Goal: Task Accomplishment & Management: Use online tool/utility

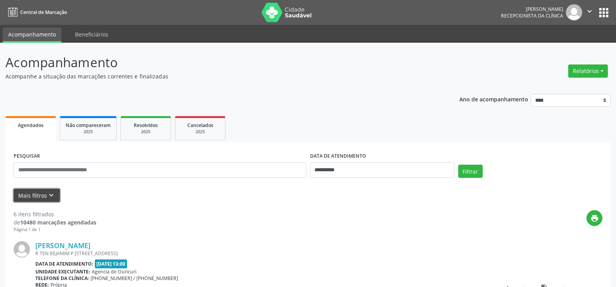
click at [51, 196] on icon "keyboard_arrow_down" at bounding box center [51, 195] width 9 height 9
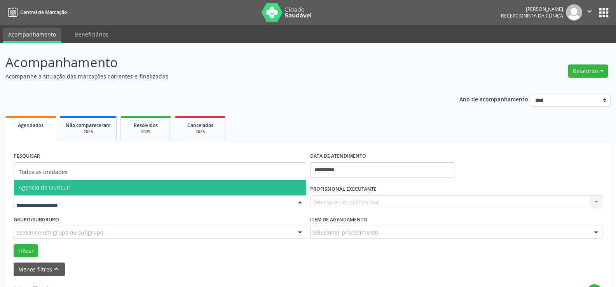
click at [61, 189] on span "Agencia de Ouricuri" at bounding box center [45, 187] width 52 height 7
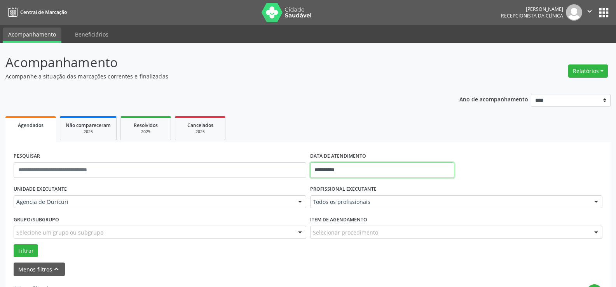
click at [350, 168] on input "**********" at bounding box center [382, 171] width 144 height 16
click at [373, 127] on span "20" at bounding box center [369, 122] width 15 height 15
type input "**********"
click at [373, 127] on span "20" at bounding box center [369, 122] width 15 height 15
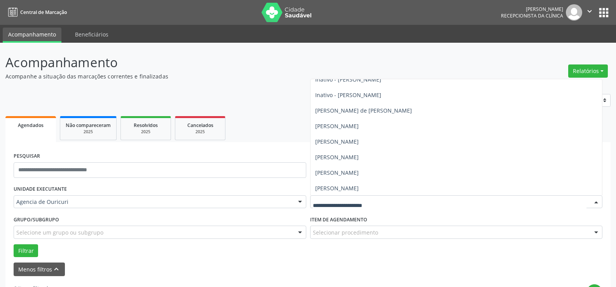
scroll to position [117, 0]
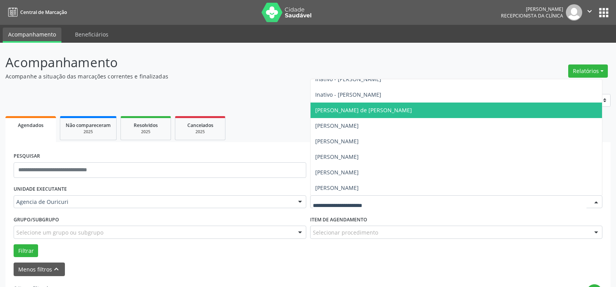
click at [368, 115] on span "[PERSON_NAME] de [PERSON_NAME]" at bounding box center [457, 111] width 292 height 16
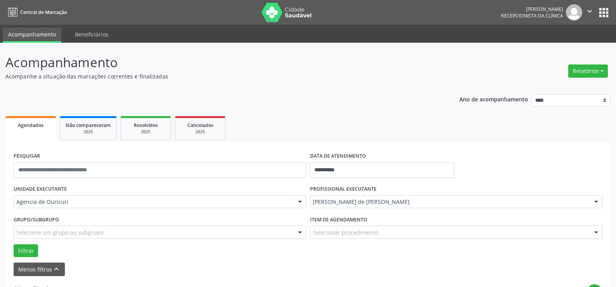
click at [386, 234] on div "Selecionar procedimento" at bounding box center [456, 232] width 293 height 13
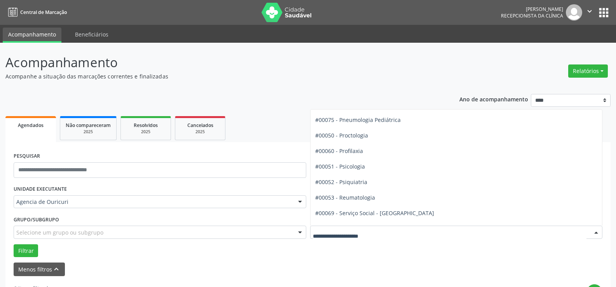
scroll to position [1244, 0]
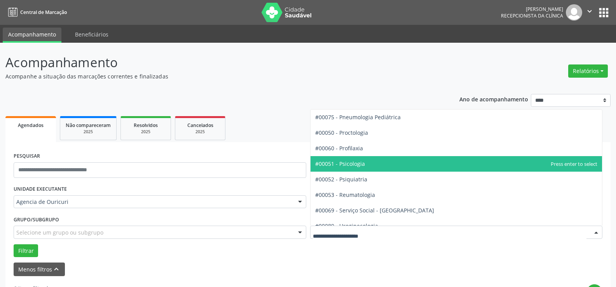
click at [366, 162] on span "#00051 - Psicologia" at bounding box center [457, 164] width 292 height 16
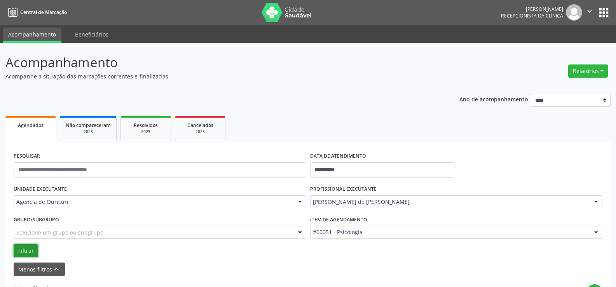
click at [25, 245] on button "Filtrar" at bounding box center [26, 251] width 24 height 13
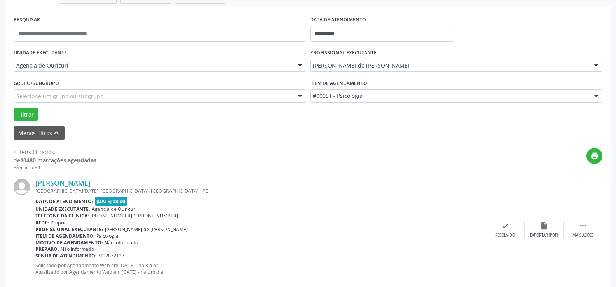
scroll to position [119, 0]
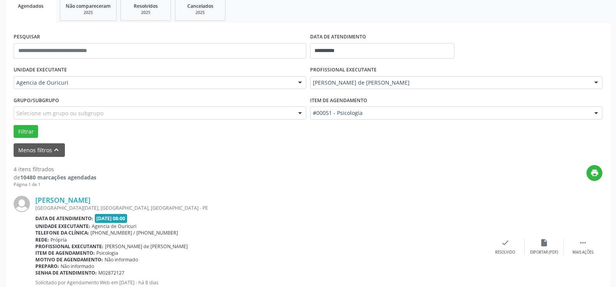
click at [598, 176] on icon "print" at bounding box center [595, 173] width 9 height 9
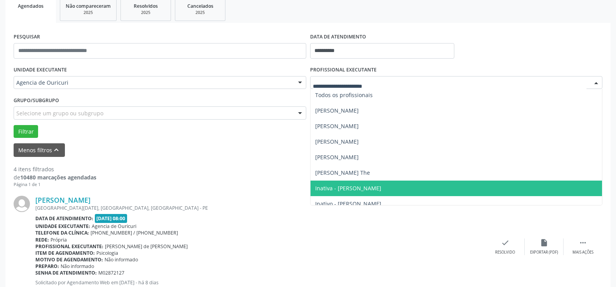
scroll to position [0, 0]
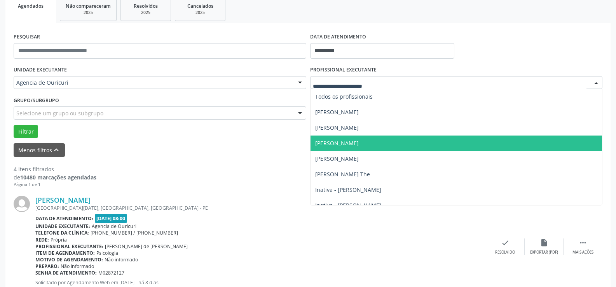
click at [359, 141] on span "[PERSON_NAME]" at bounding box center [337, 143] width 44 height 7
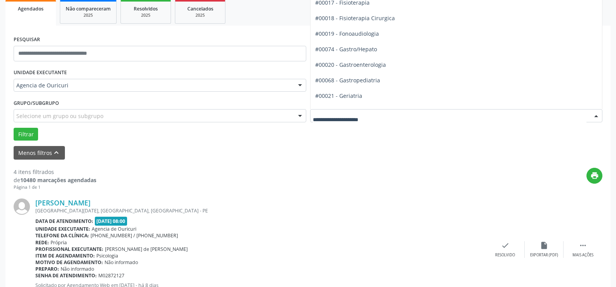
scroll to position [428, 0]
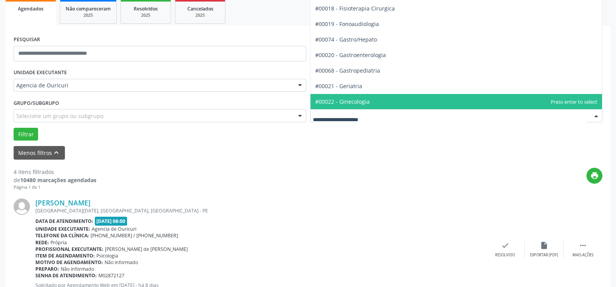
click at [399, 104] on span "#00022 - Ginecologia" at bounding box center [457, 102] width 292 height 16
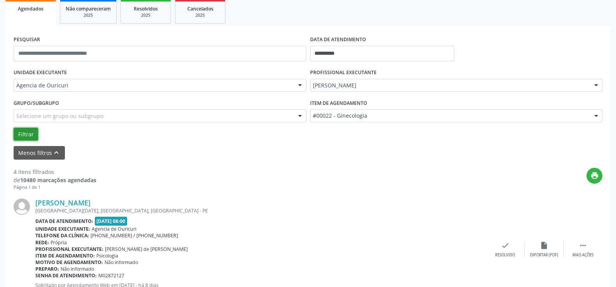
click at [32, 133] on button "Filtrar" at bounding box center [26, 134] width 24 height 13
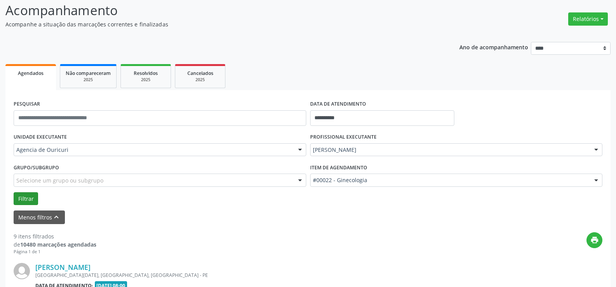
scroll to position [117, 0]
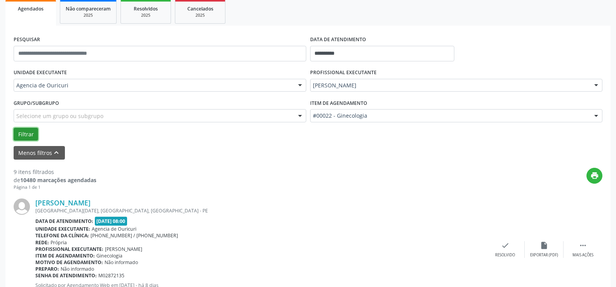
click at [21, 133] on button "Filtrar" at bounding box center [26, 134] width 24 height 13
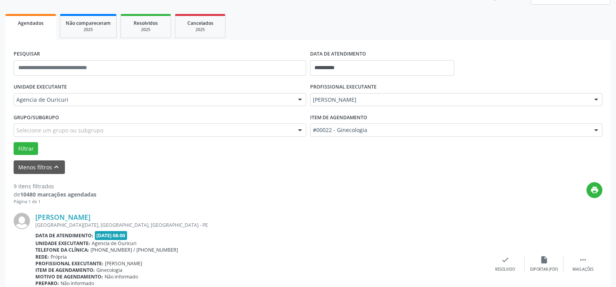
scroll to position [52, 0]
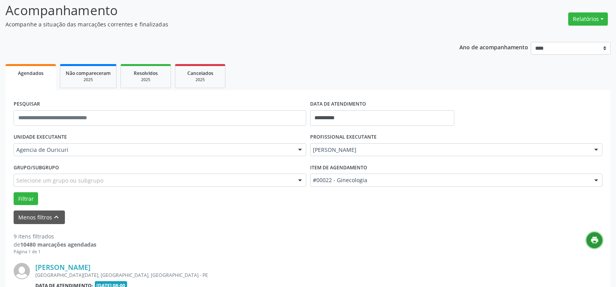
click at [592, 238] on icon "print" at bounding box center [595, 240] width 9 height 9
click at [217, 73] on div "Cancelados" at bounding box center [200, 73] width 39 height 8
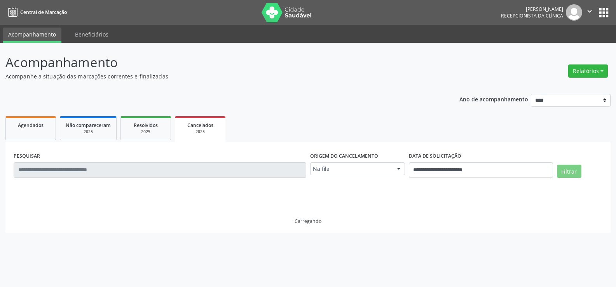
scroll to position [0, 0]
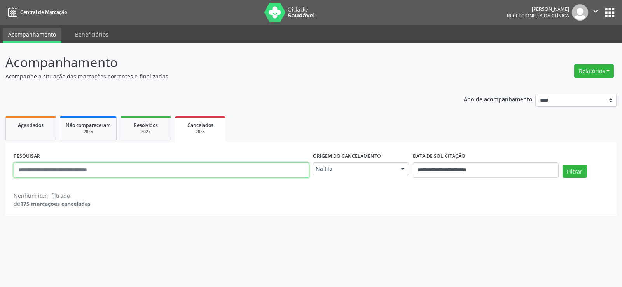
click at [174, 165] on input "text" at bounding box center [161, 171] width 295 height 16
click at [357, 175] on div "Na fila" at bounding box center [361, 169] width 96 height 13
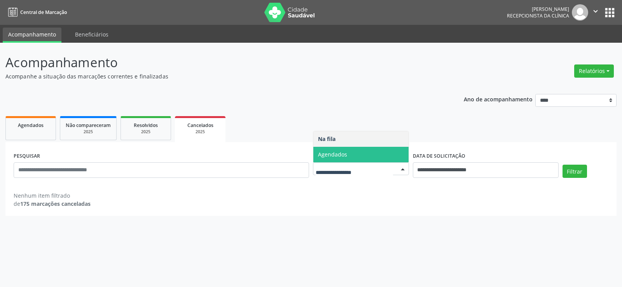
click at [353, 159] on span "Agendados" at bounding box center [360, 155] width 95 height 16
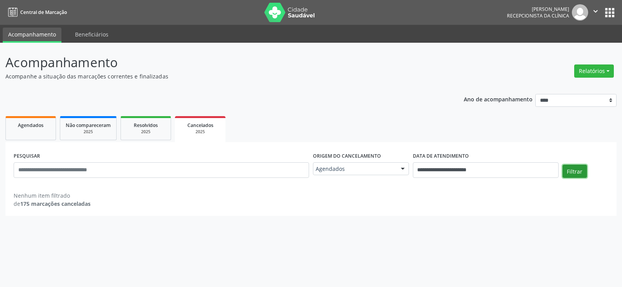
click at [582, 174] on button "Filtrar" at bounding box center [575, 171] width 24 height 13
